Goal: Information Seeking & Learning: Check status

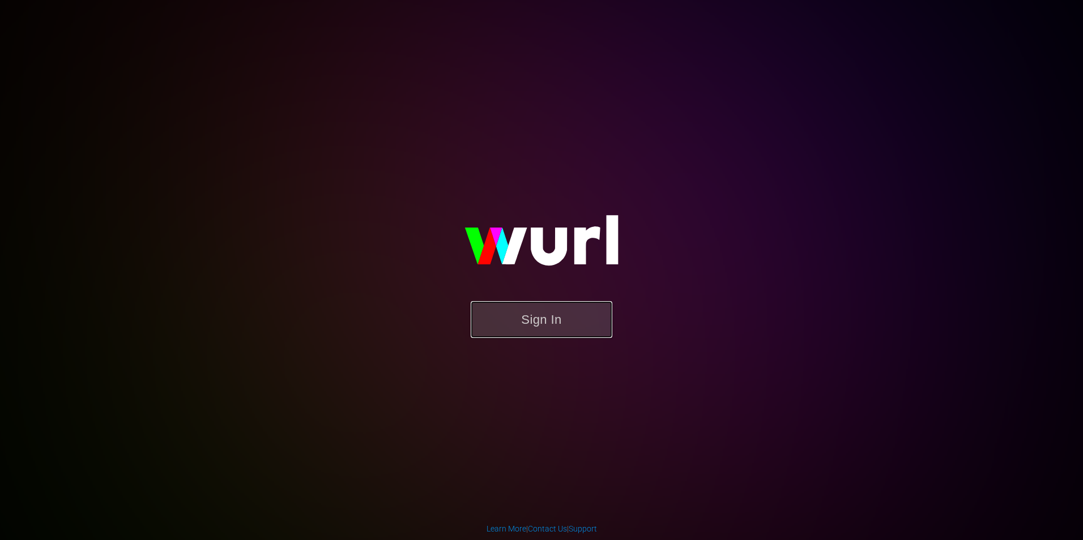
click at [574, 311] on button "Sign In" at bounding box center [542, 319] width 142 height 37
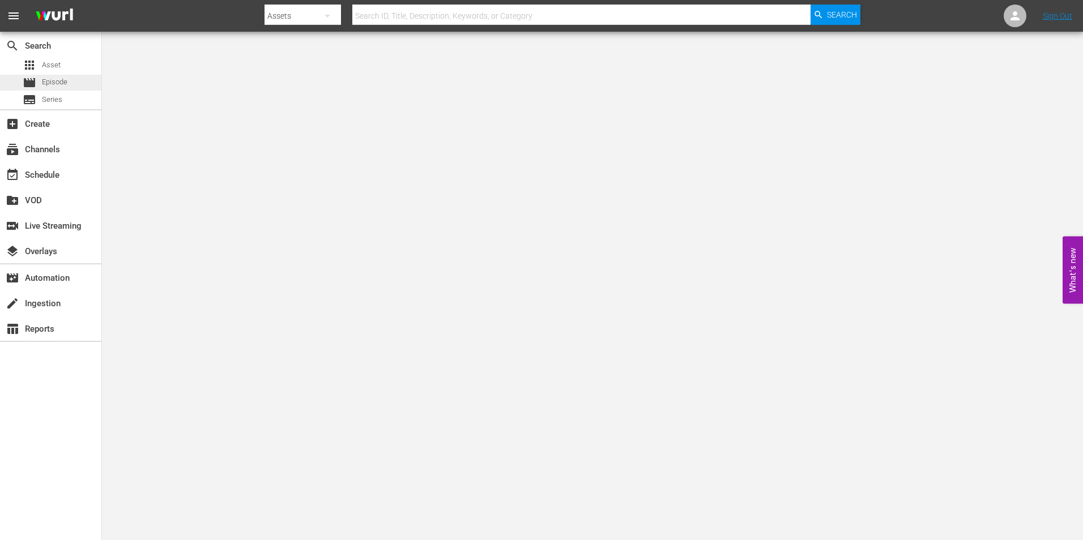
click at [49, 79] on span "Episode" at bounding box center [54, 81] width 25 height 11
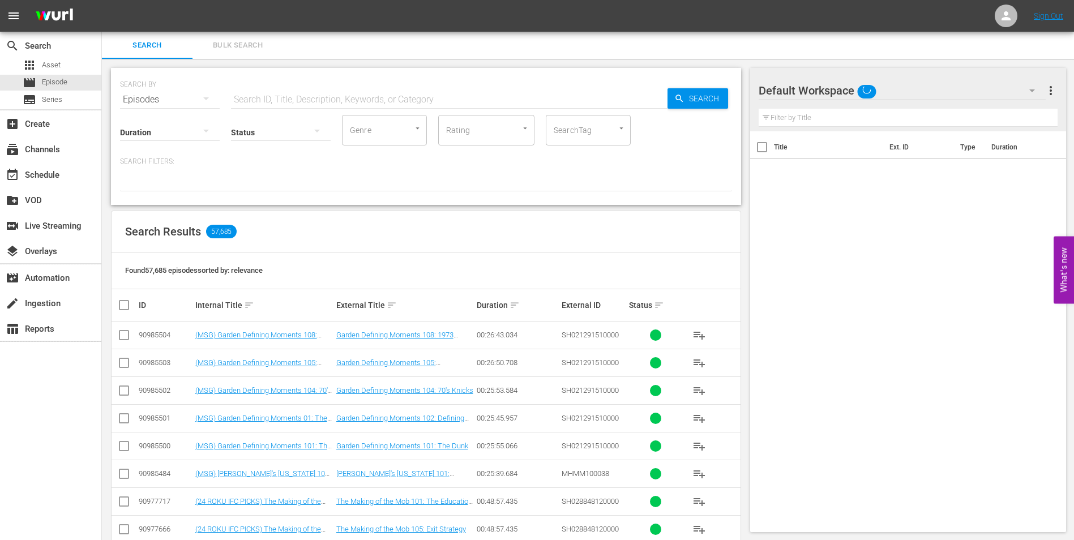
click at [320, 100] on input "text" at bounding box center [449, 99] width 437 height 27
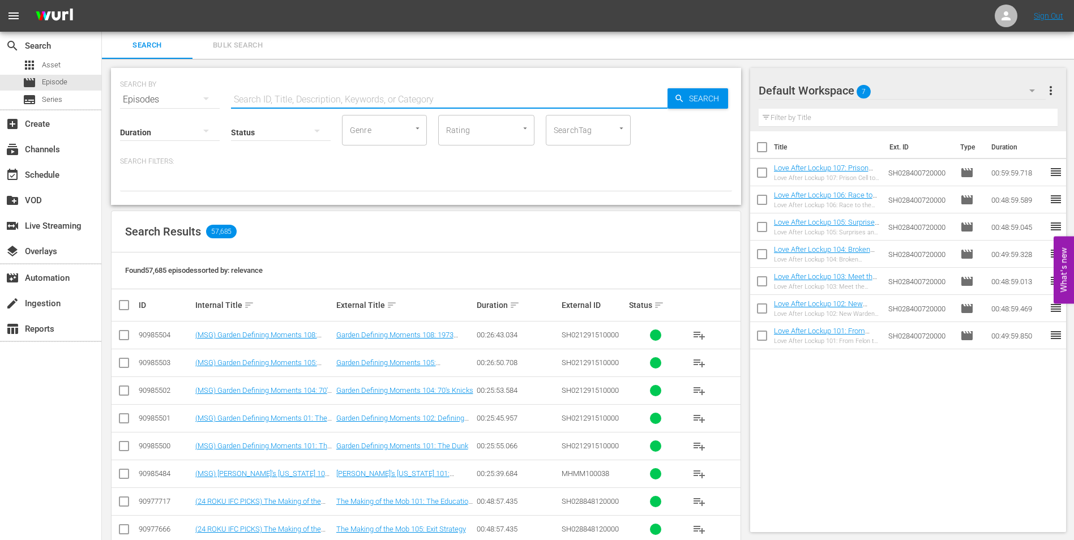
click at [390, 95] on input "text" at bounding box center [449, 99] width 437 height 27
click at [409, 102] on input "love after lockup:love during lockup" at bounding box center [449, 99] width 437 height 27
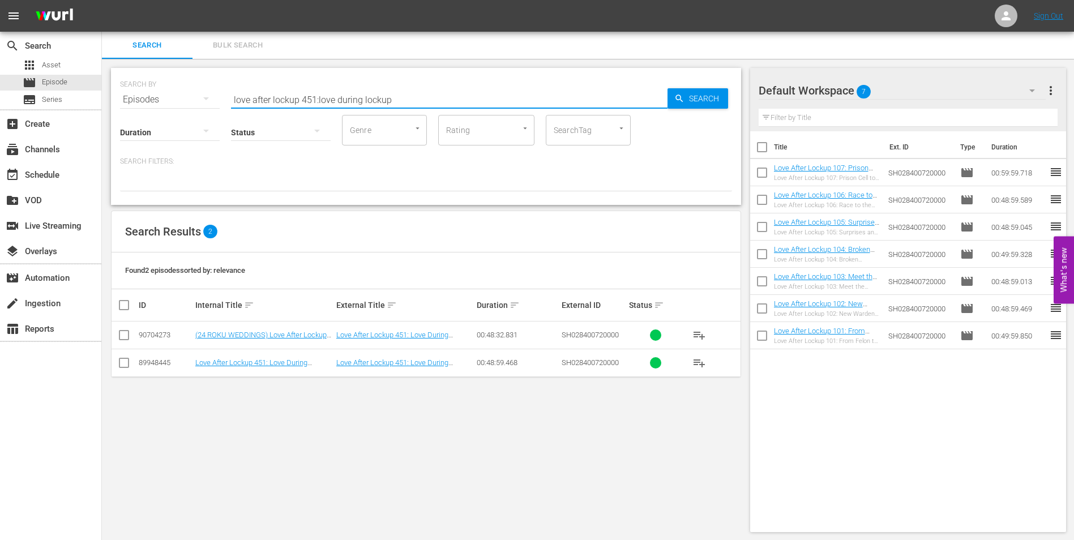
type input "love after lockup 451:love during lockup"
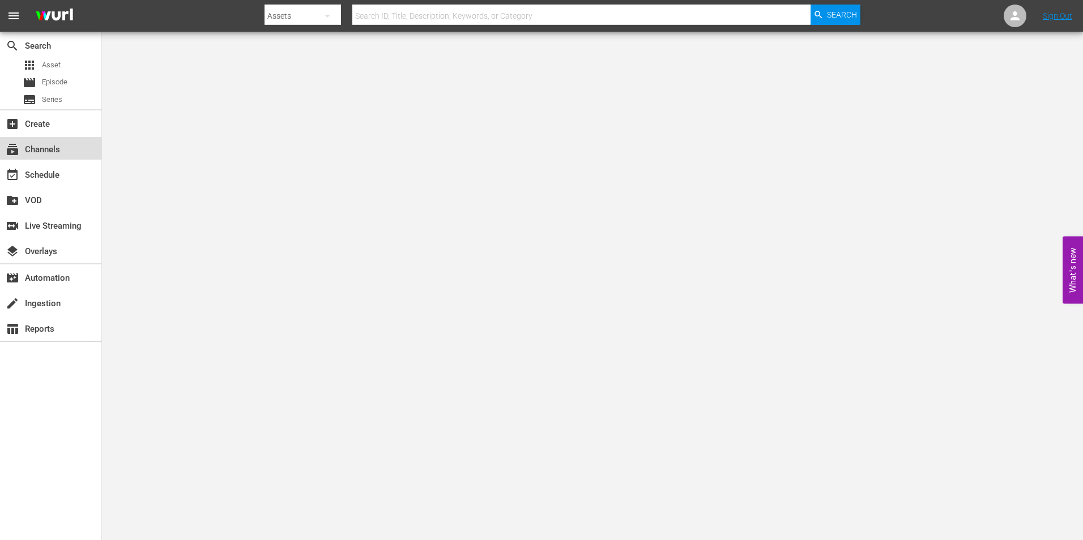
click at [46, 149] on div "subscriptions Channels" at bounding box center [31, 148] width 63 height 10
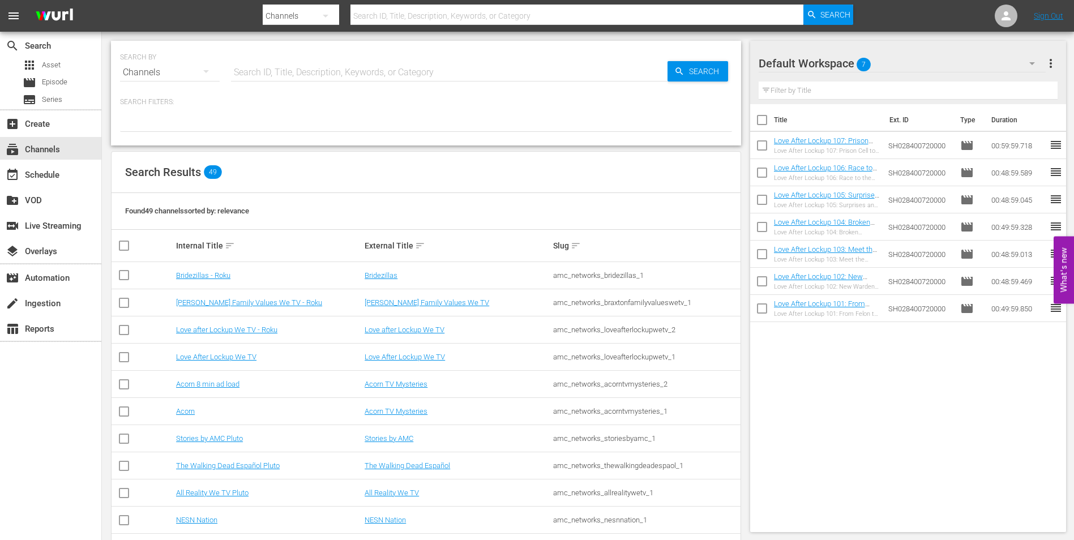
click at [328, 78] on input "text" at bounding box center [449, 72] width 437 height 27
type input "o"
type input "love"
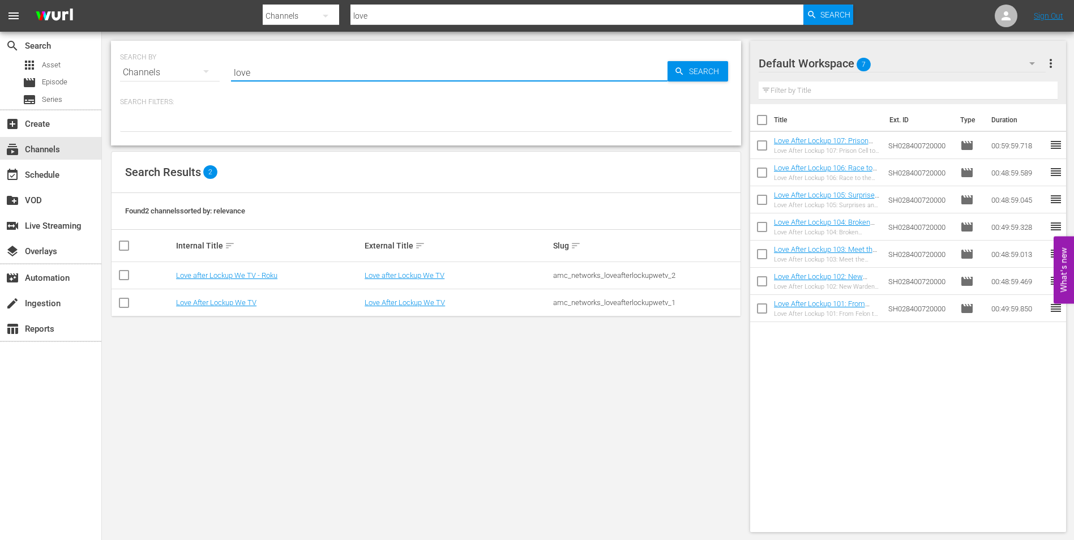
type input "love"
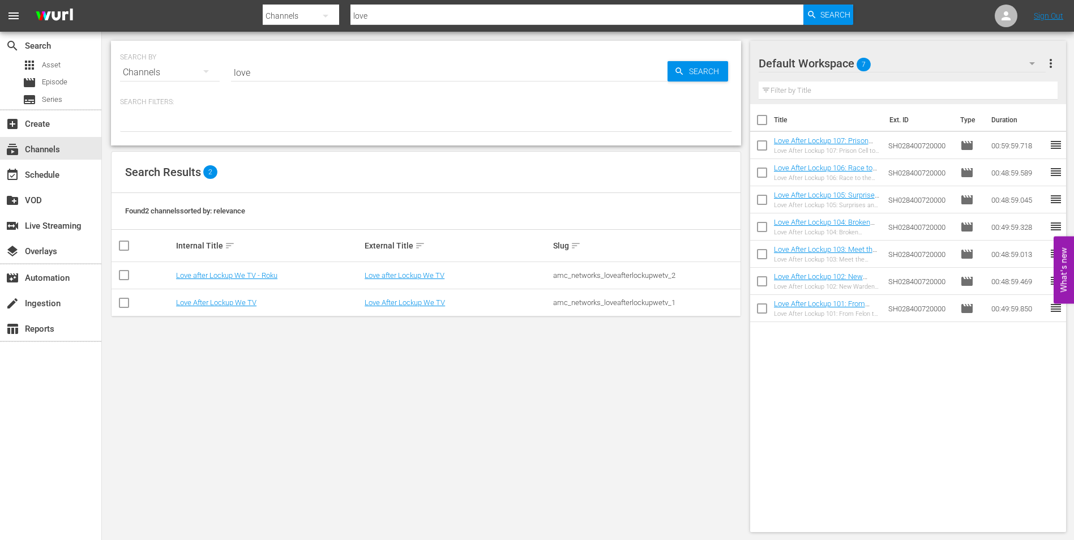
click at [254, 350] on div "SEARCH BY Search By Channels Search ID, Title, Description, Keywords, or Catego…" at bounding box center [426, 287] width 648 height 510
click at [221, 306] on link "Love After Lockup We TV" at bounding box center [216, 302] width 80 height 8
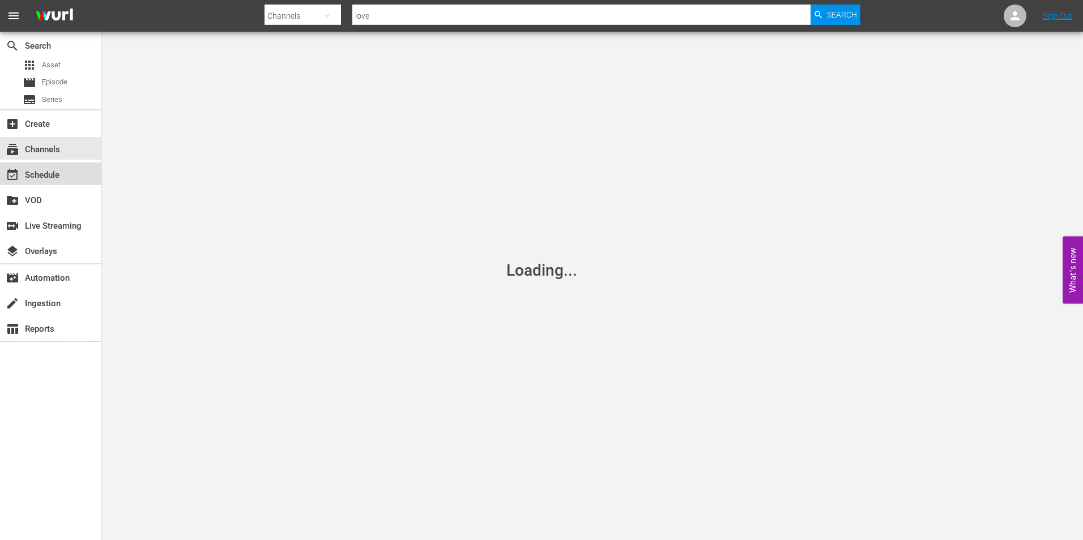
click at [44, 173] on div "event_available Schedule" at bounding box center [31, 173] width 63 height 10
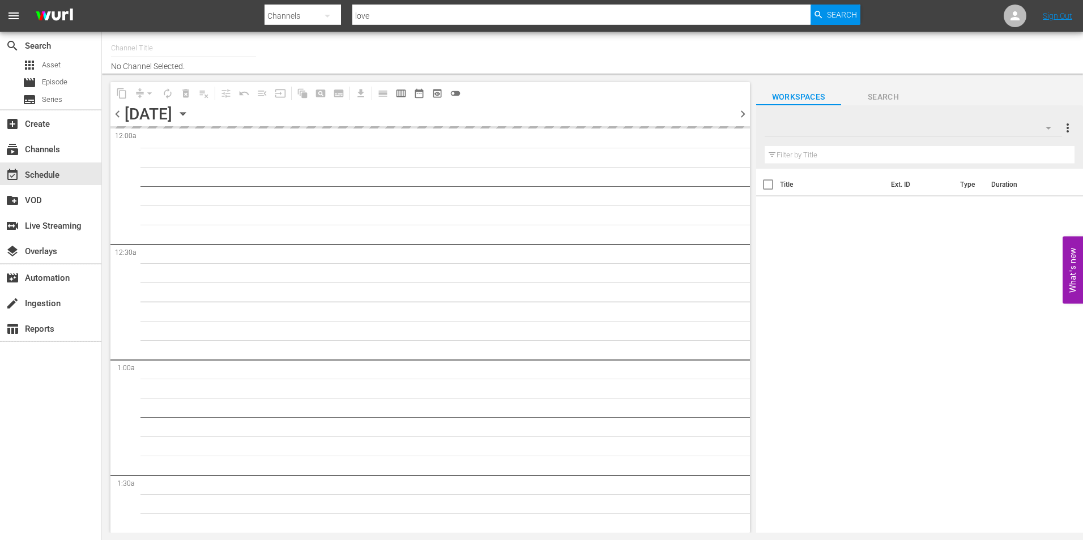
type input "Love After Lockup We TV (2043)"
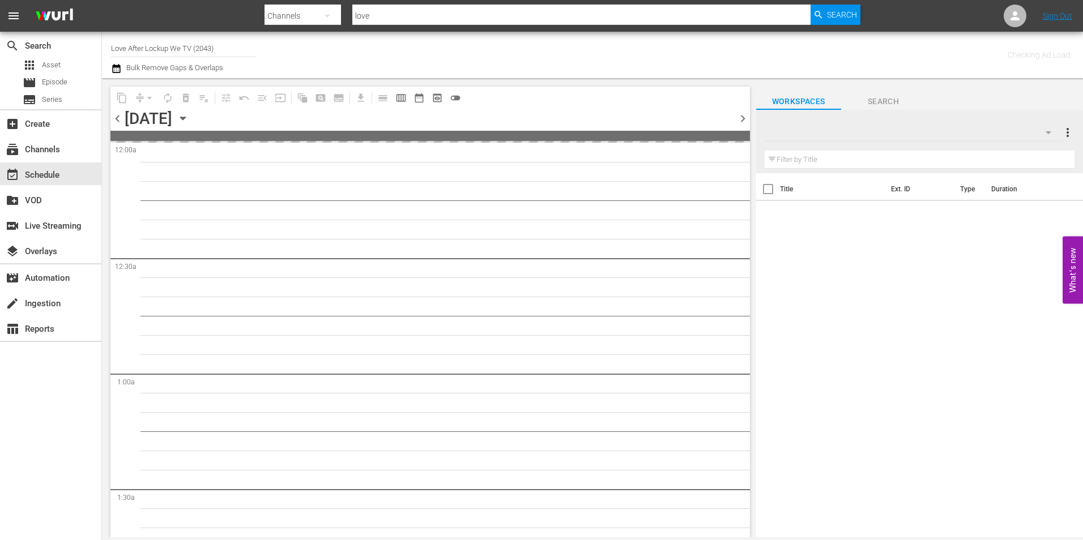
click at [743, 119] on span "chevron_right" at bounding box center [743, 119] width 14 height 14
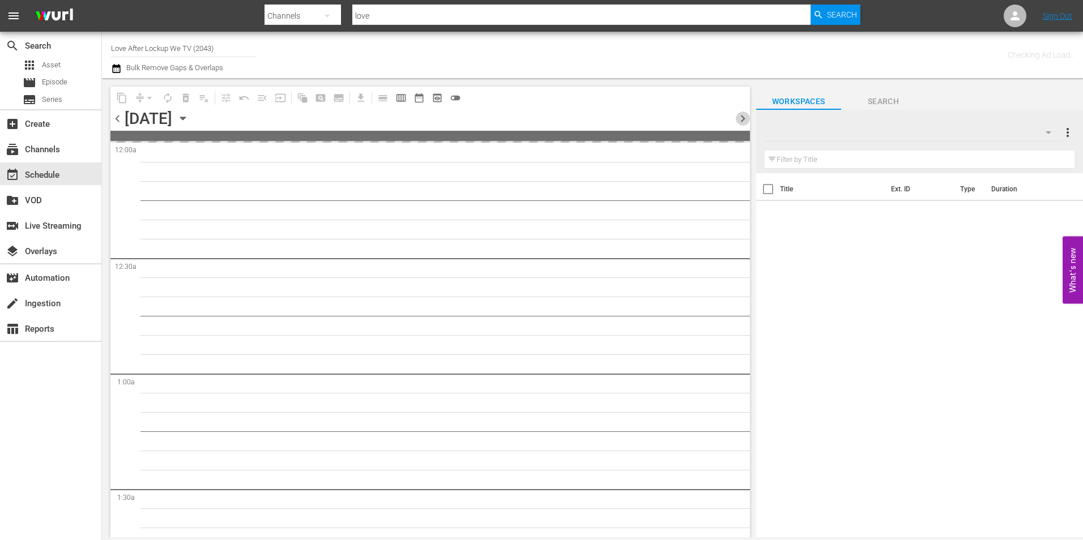
click at [743, 119] on span "chevron_right" at bounding box center [743, 119] width 14 height 14
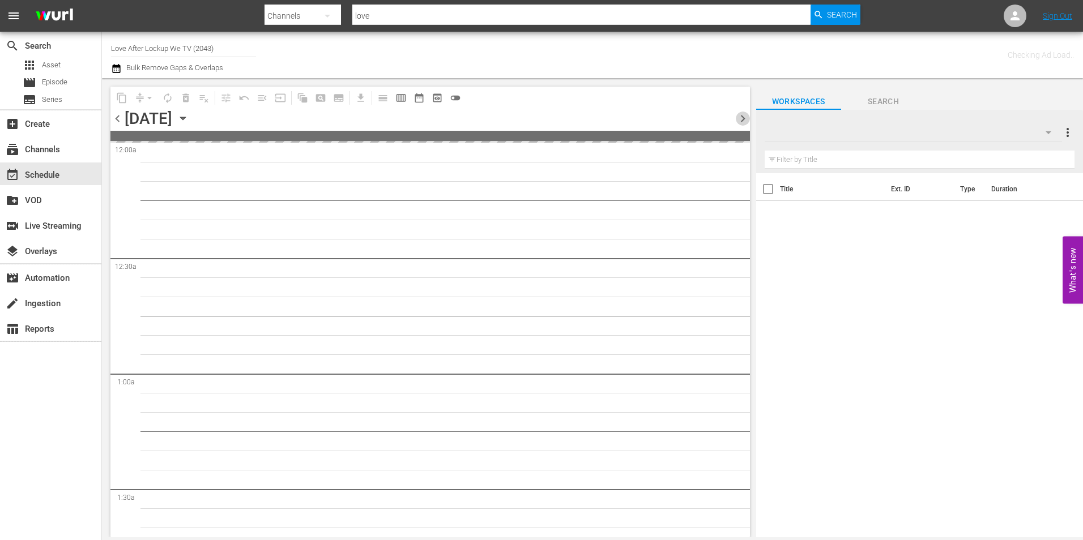
click at [743, 119] on span "chevron_right" at bounding box center [743, 119] width 14 height 14
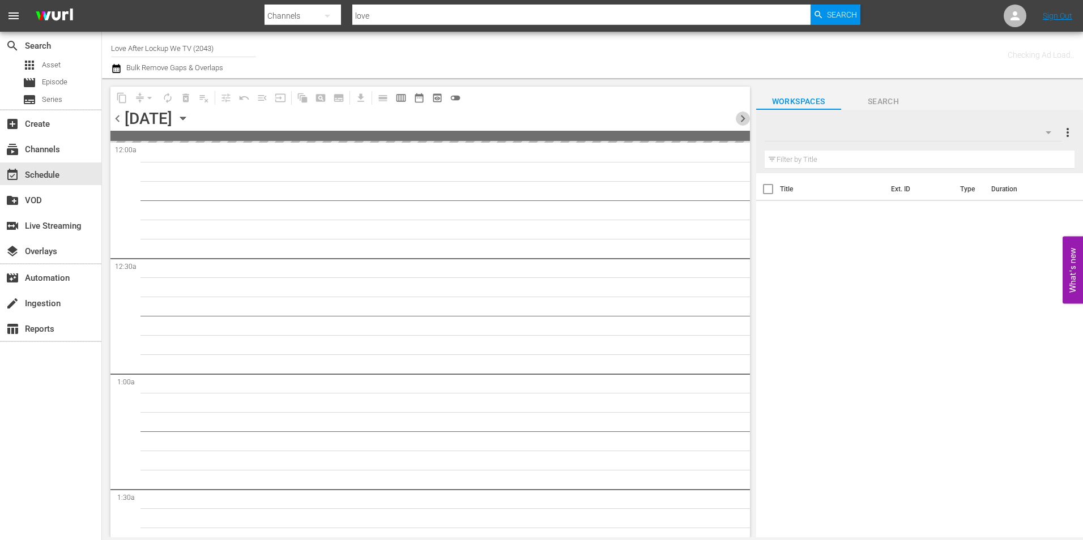
click at [743, 119] on span "chevron_right" at bounding box center [743, 119] width 14 height 14
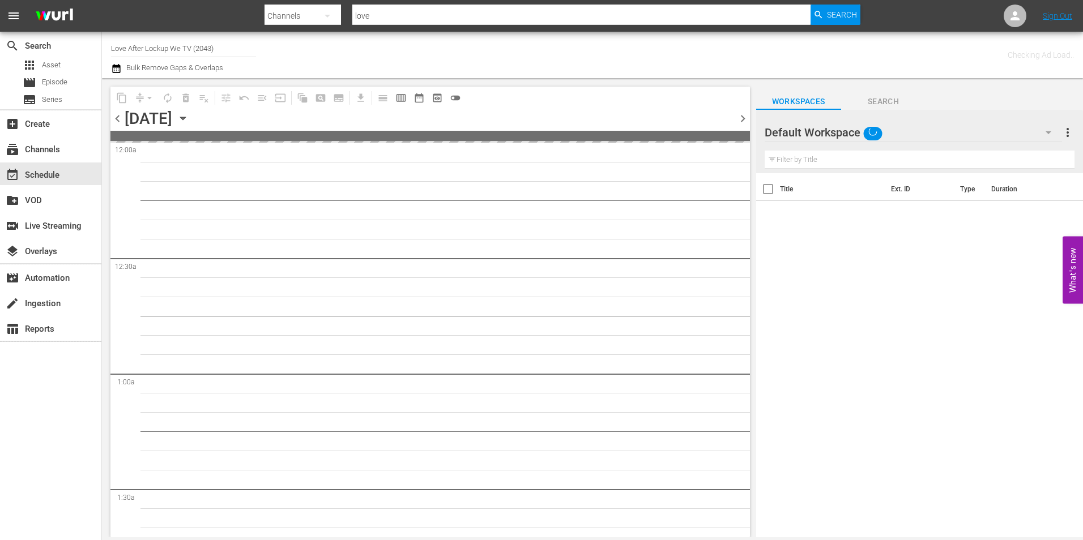
click at [743, 119] on span "chevron_right" at bounding box center [743, 119] width 14 height 14
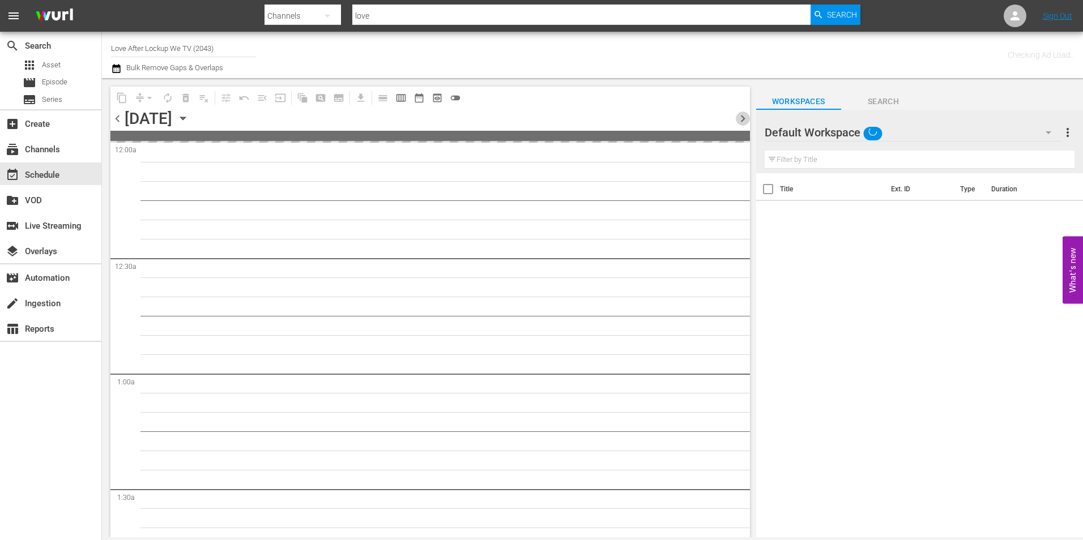
click at [743, 119] on span "chevron_right" at bounding box center [743, 119] width 14 height 14
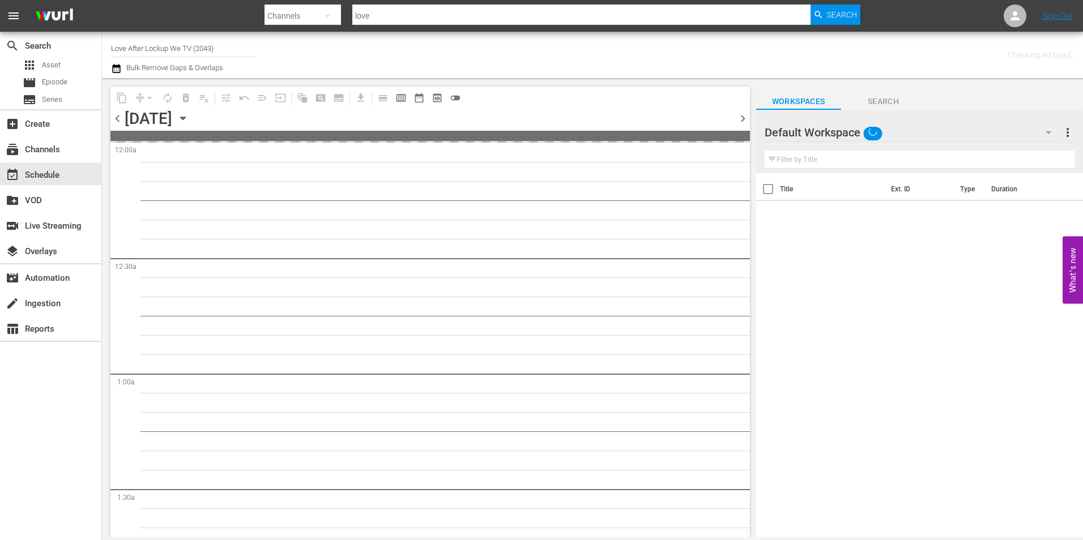
click at [743, 119] on span "chevron_right" at bounding box center [743, 119] width 14 height 14
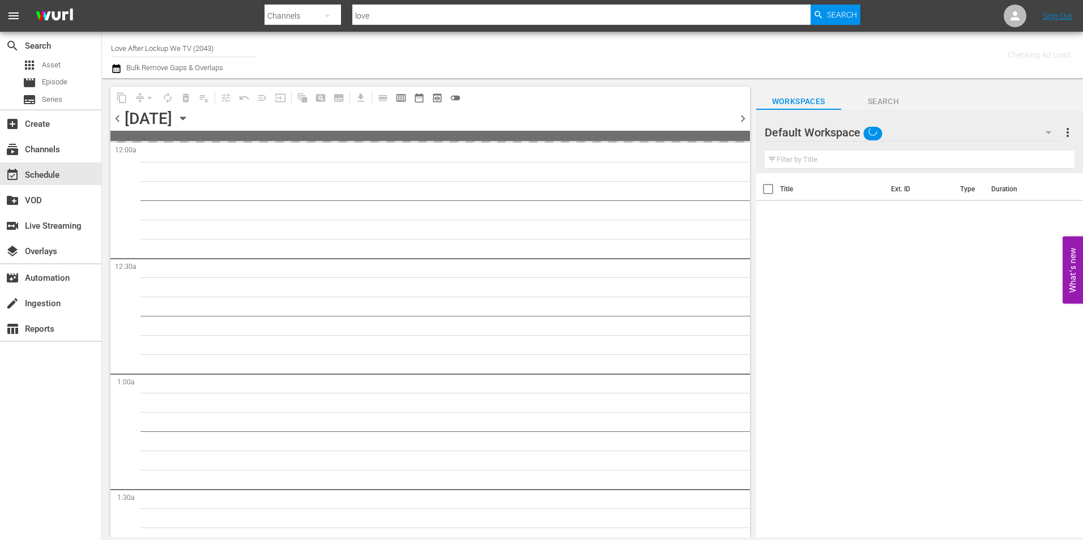
click at [743, 119] on span "chevron_right" at bounding box center [743, 119] width 14 height 14
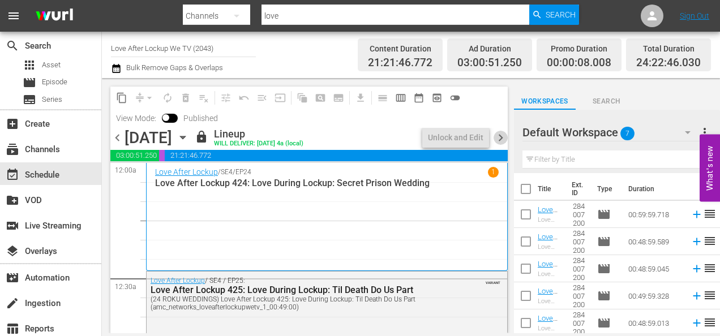
click at [147, 22] on nav "menu Search By Channels Search ID, Title, Description, Keywords, or Category lo…" at bounding box center [360, 16] width 720 height 32
